Goal: Transaction & Acquisition: Subscribe to service/newsletter

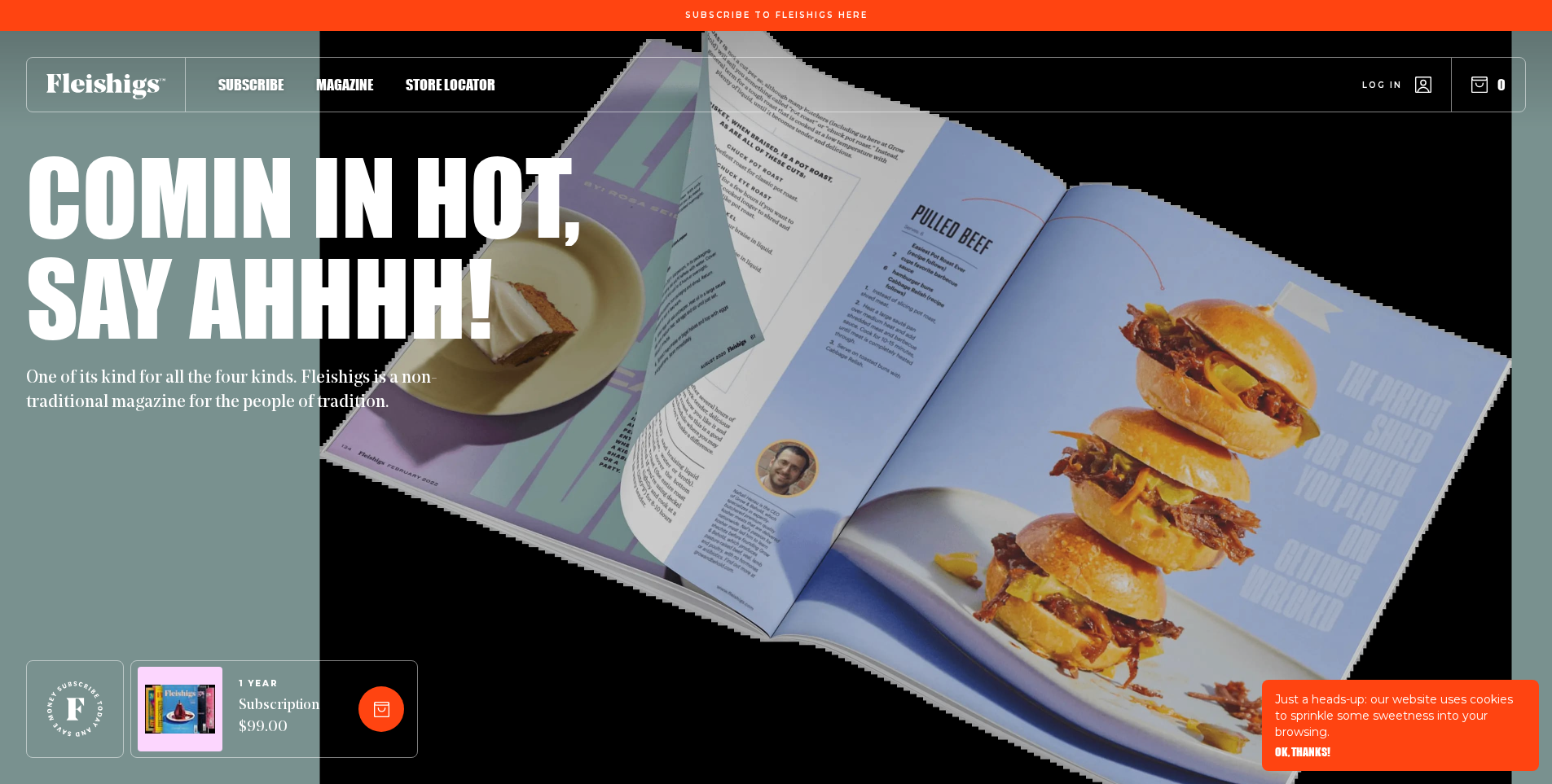
click at [218, 702] on div at bounding box center [180, 709] width 85 height 85
click at [185, 685] on img at bounding box center [179, 709] width 70 height 49
click at [55, 722] on icon at bounding box center [75, 709] width 55 height 55
click at [248, 76] on span "Subscribe" at bounding box center [250, 68] width 65 height 18
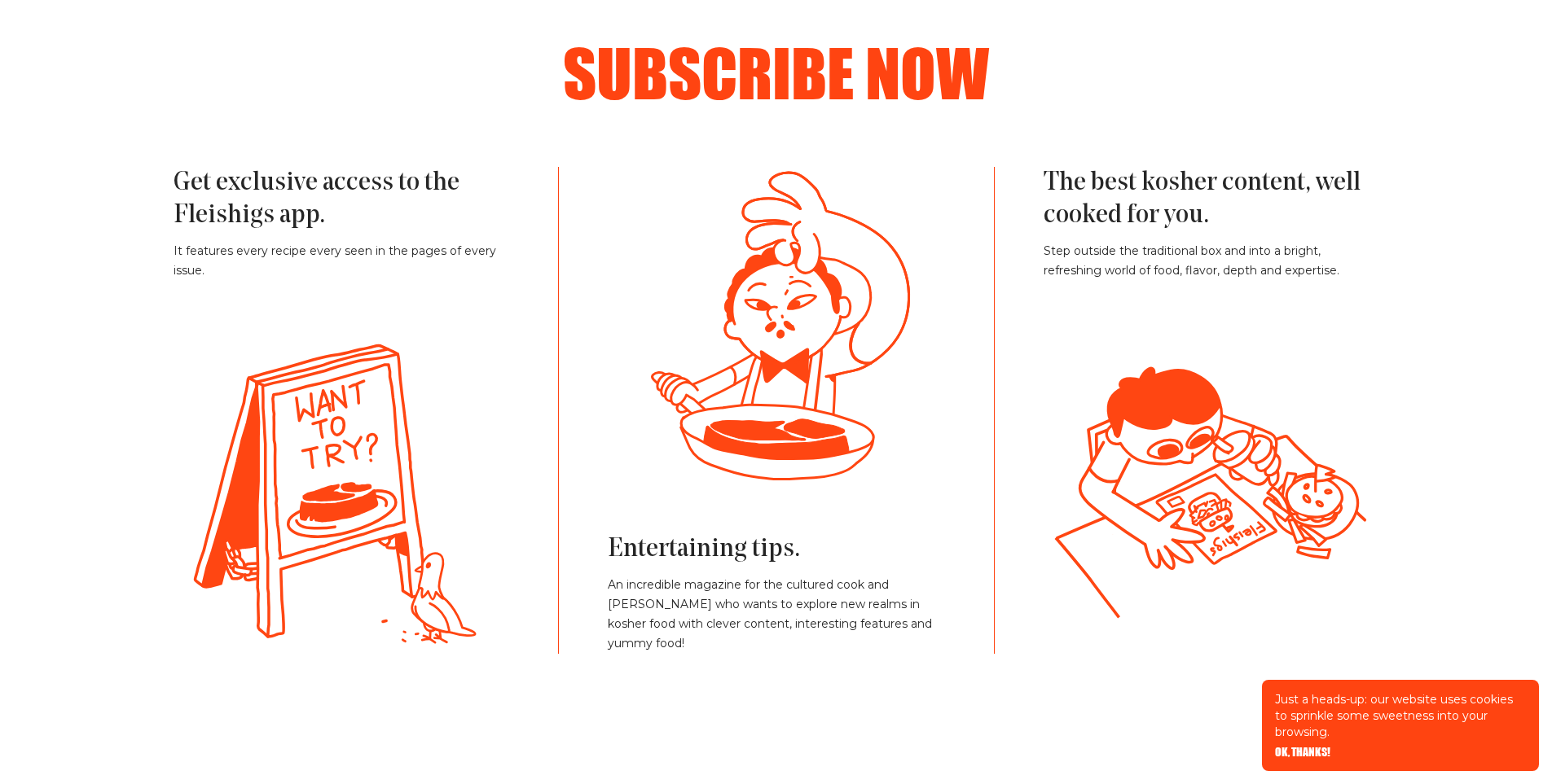
scroll to position [814, 0]
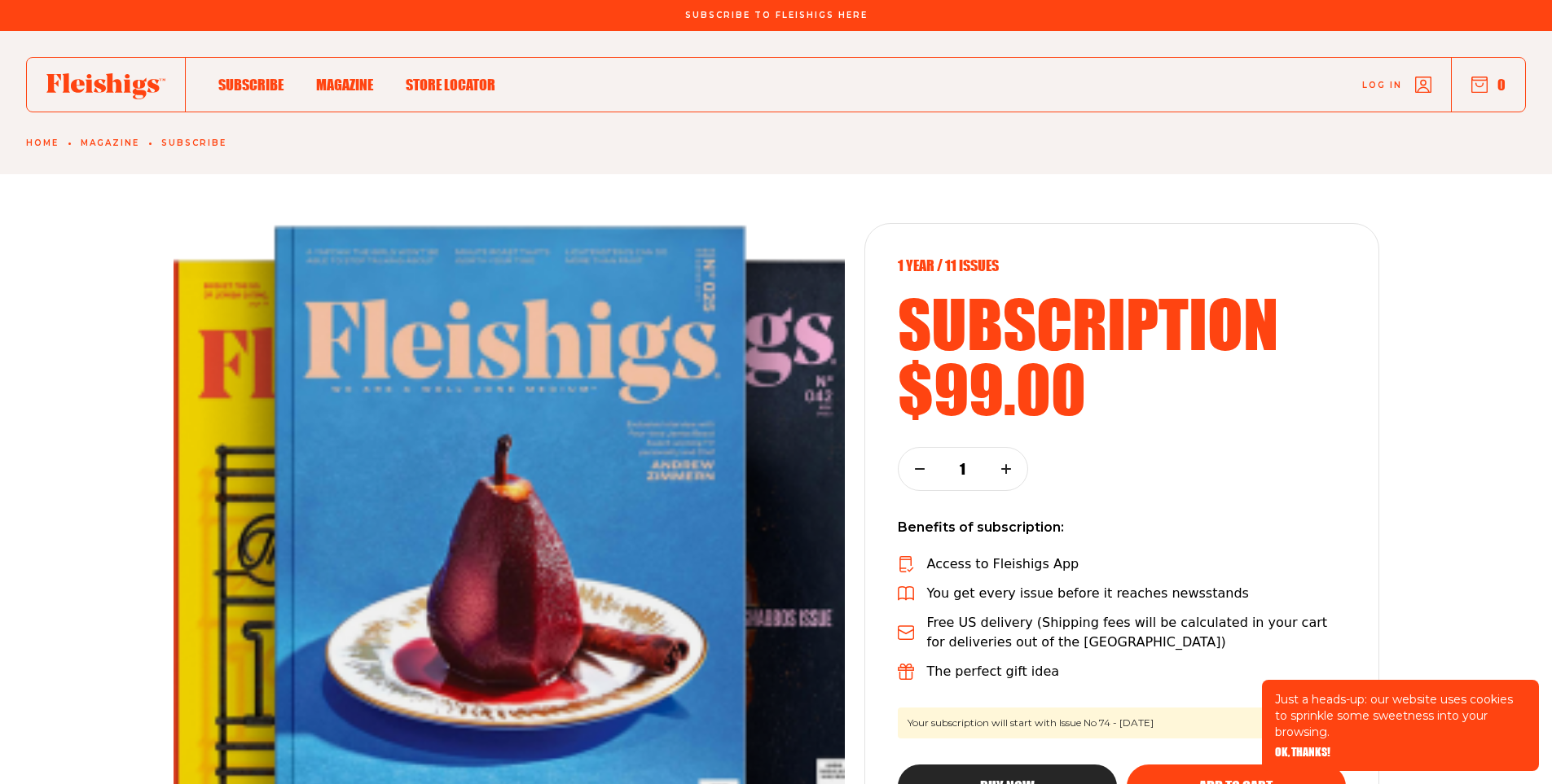
click at [159, 100] on div at bounding box center [106, 85] width 159 height 54
click at [141, 89] on icon at bounding box center [106, 87] width 119 height 26
